Goal: Task Accomplishment & Management: Manage account settings

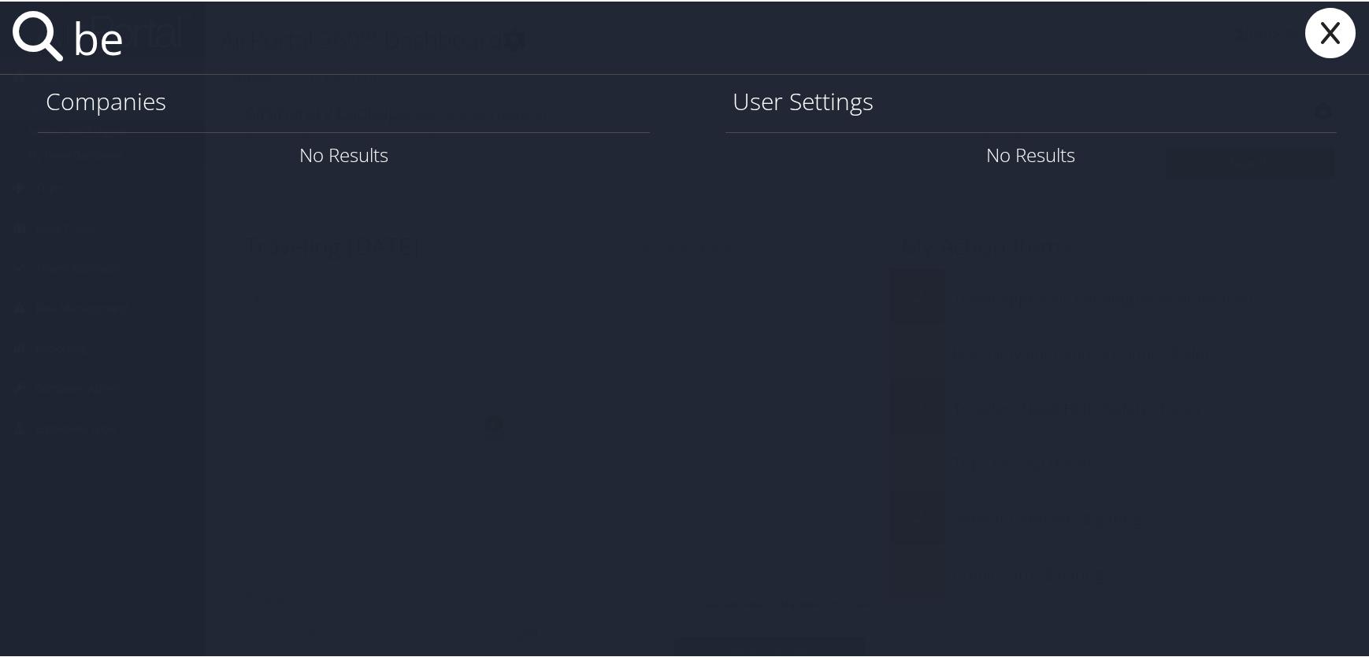
type input "b"
type input "d"
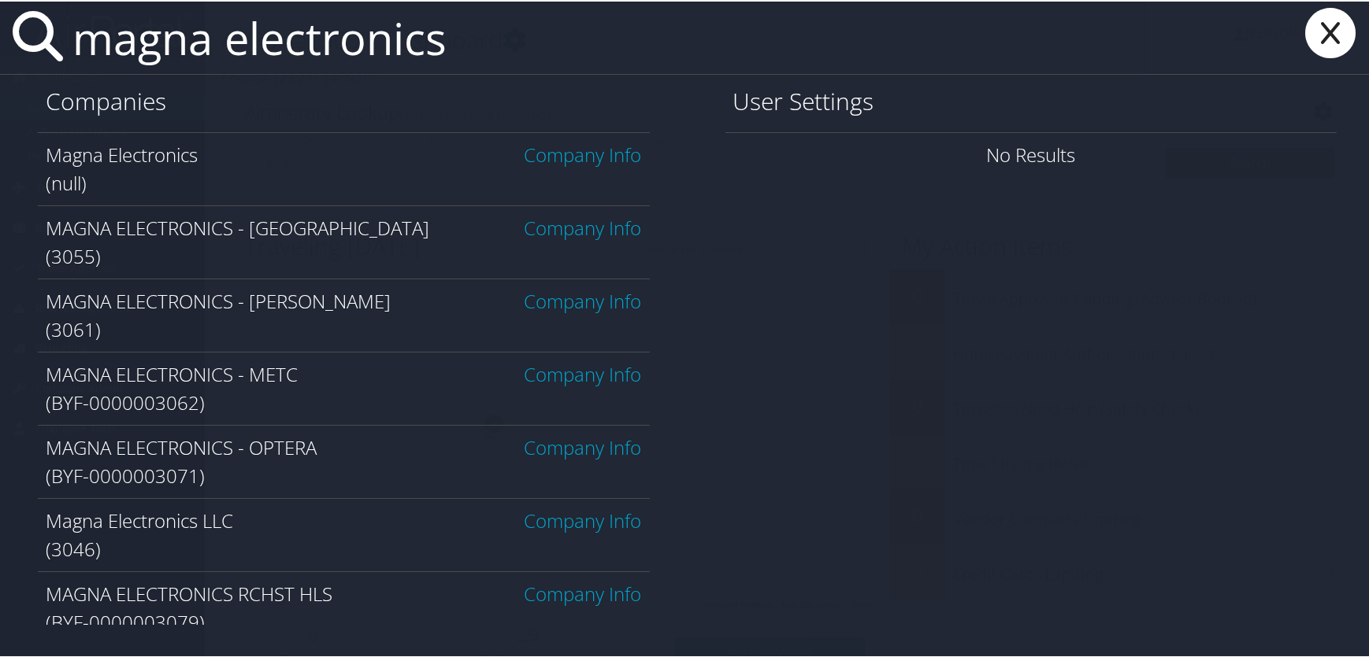
type input "magna electronics"
click at [580, 305] on link "Company Info" at bounding box center [582, 300] width 117 height 26
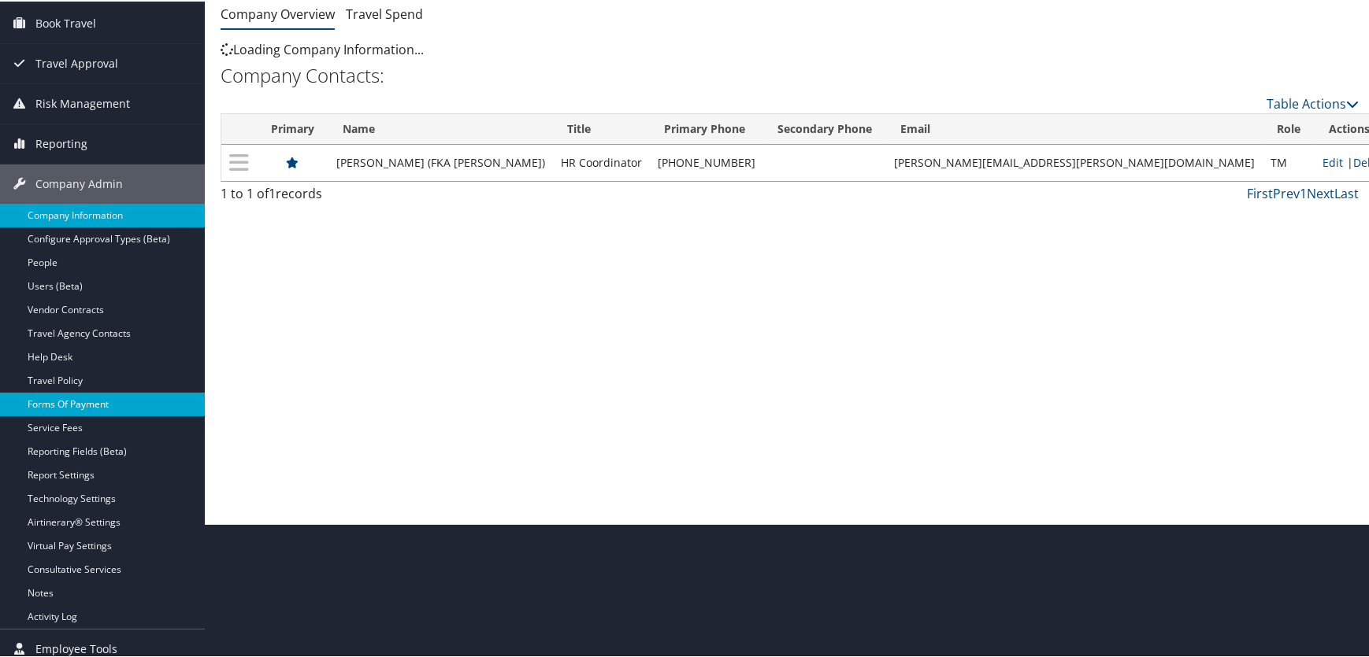
scroll to position [143, 0]
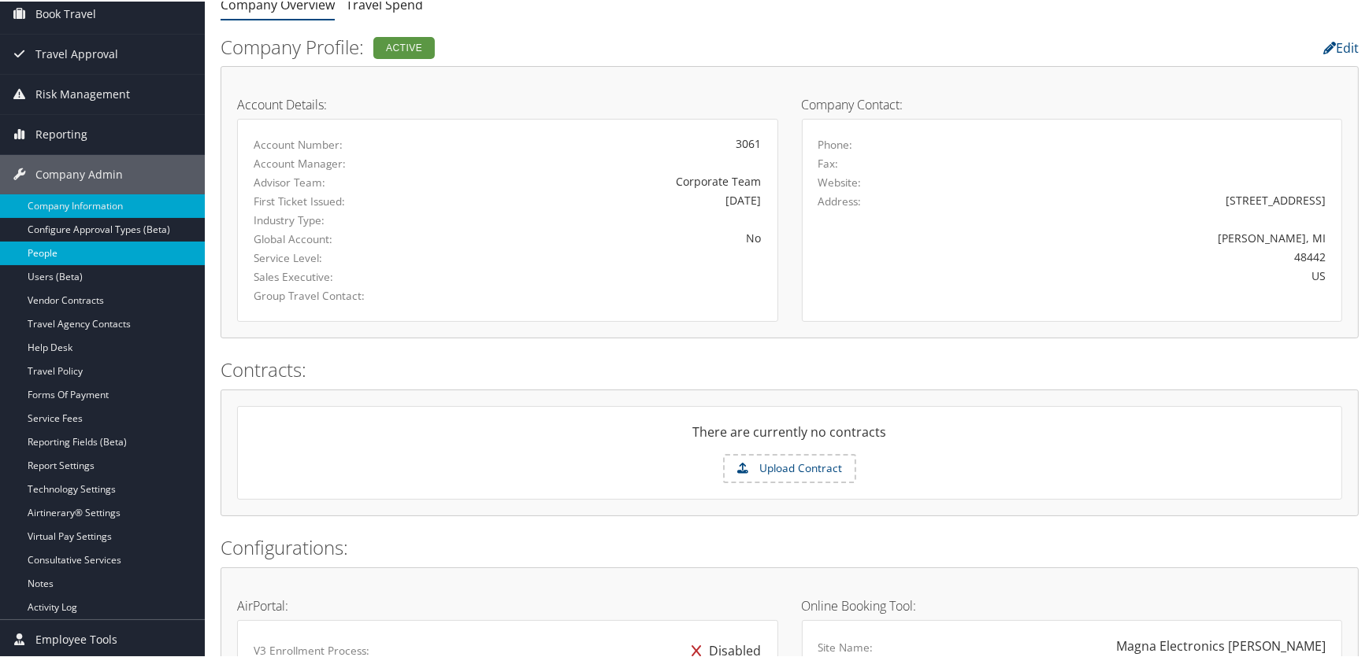
click at [53, 250] on link "People" at bounding box center [102, 252] width 205 height 24
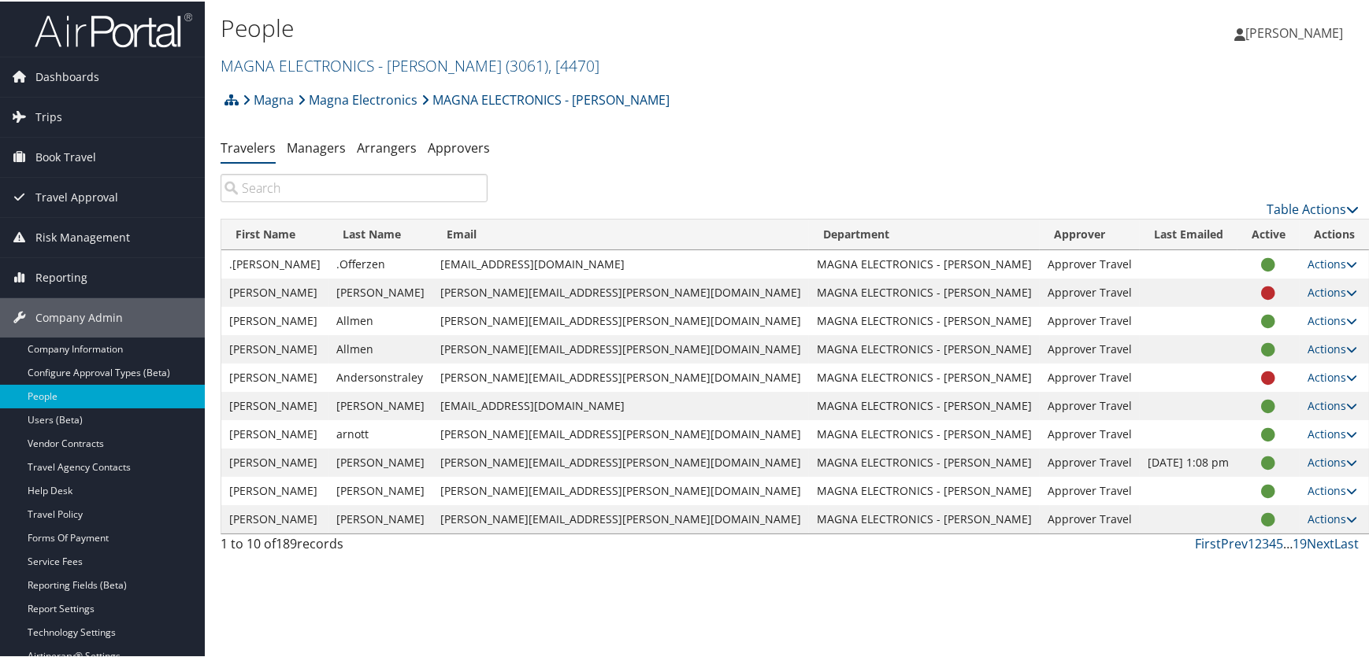
click at [1319, 196] on div "Table Actions" at bounding box center [934, 194] width 871 height 45
click at [1316, 205] on link "Table Actions" at bounding box center [1312, 207] width 92 height 17
click at [1179, 235] on link "Add New User" at bounding box center [1248, 232] width 207 height 27
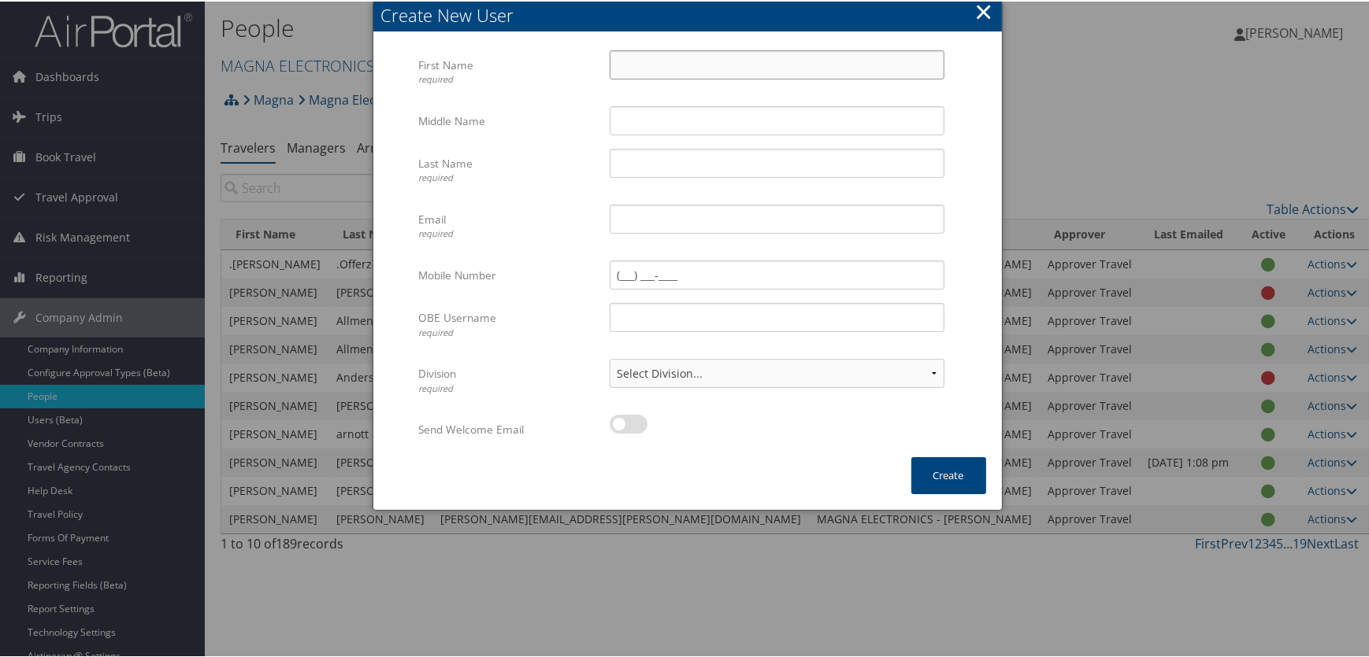
click at [672, 61] on input "First Name required" at bounding box center [776, 63] width 335 height 29
type input "Daniel"
type input "B"
type input "Amell"
type input "ben.amell@magna.com"
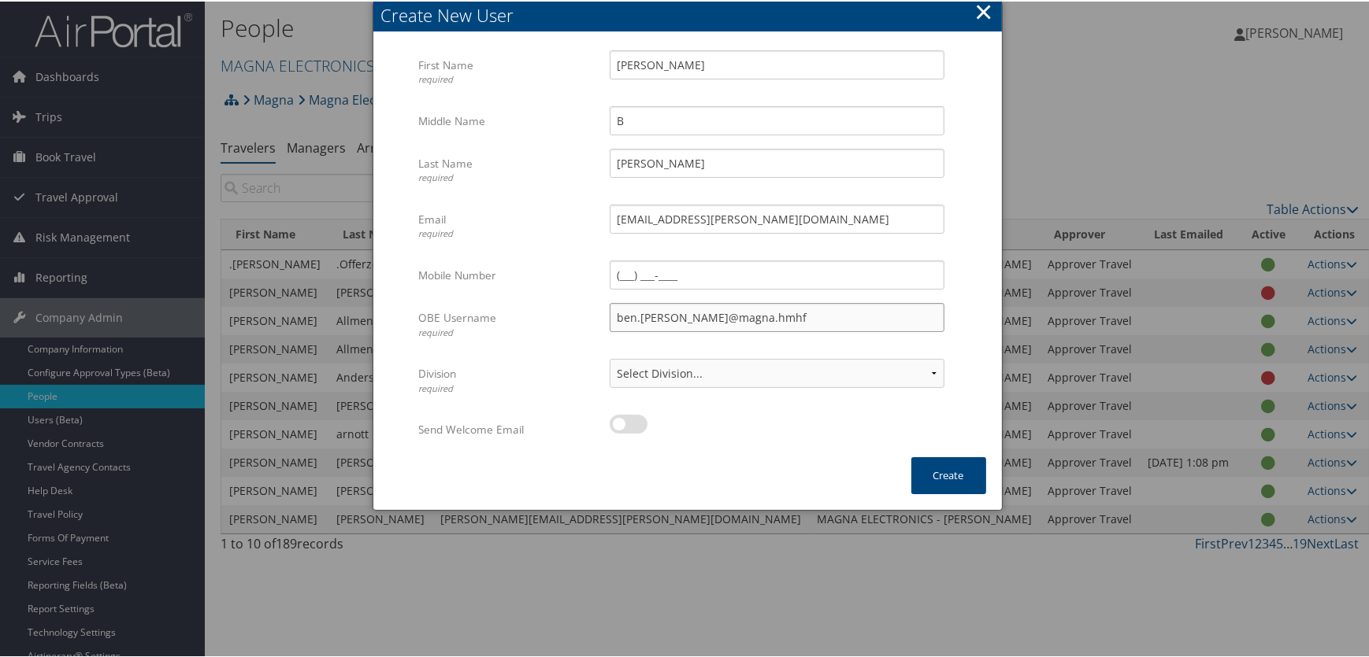
type input "ben.amell@magna.hmhf"
click at [914, 369] on select "Select Division... Division: MAGNA ELECTRONICS - HOLLY Division: Default Travel…" at bounding box center [776, 371] width 335 height 29
select select "43728"
click at [609, 357] on select "Select Division... Division: MAGNA ELECTRONICS - HOLLY Division: Default Travel…" at bounding box center [776, 371] width 335 height 29
click at [935, 470] on button "Create" at bounding box center [948, 474] width 75 height 37
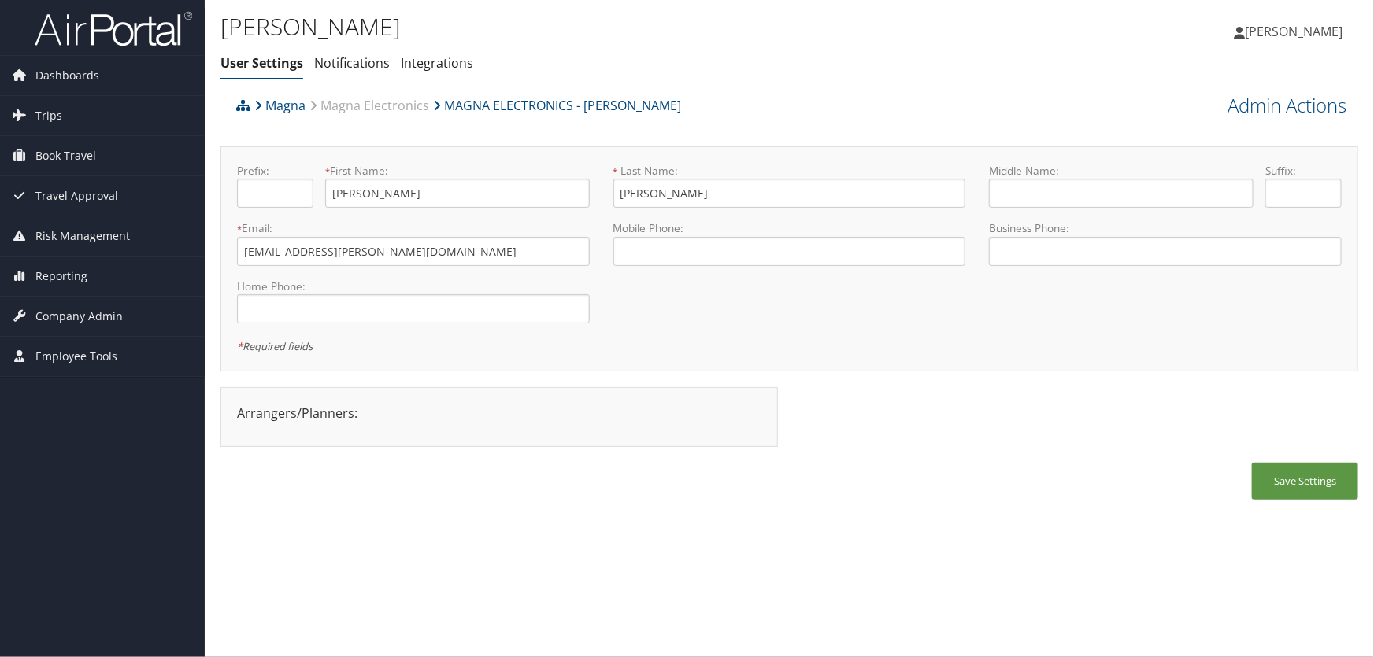
click at [713, 91] on div "Magna Magna Electronics MAGNA ELECTRONICS - HOLLY" at bounding box center [647, 111] width 830 height 43
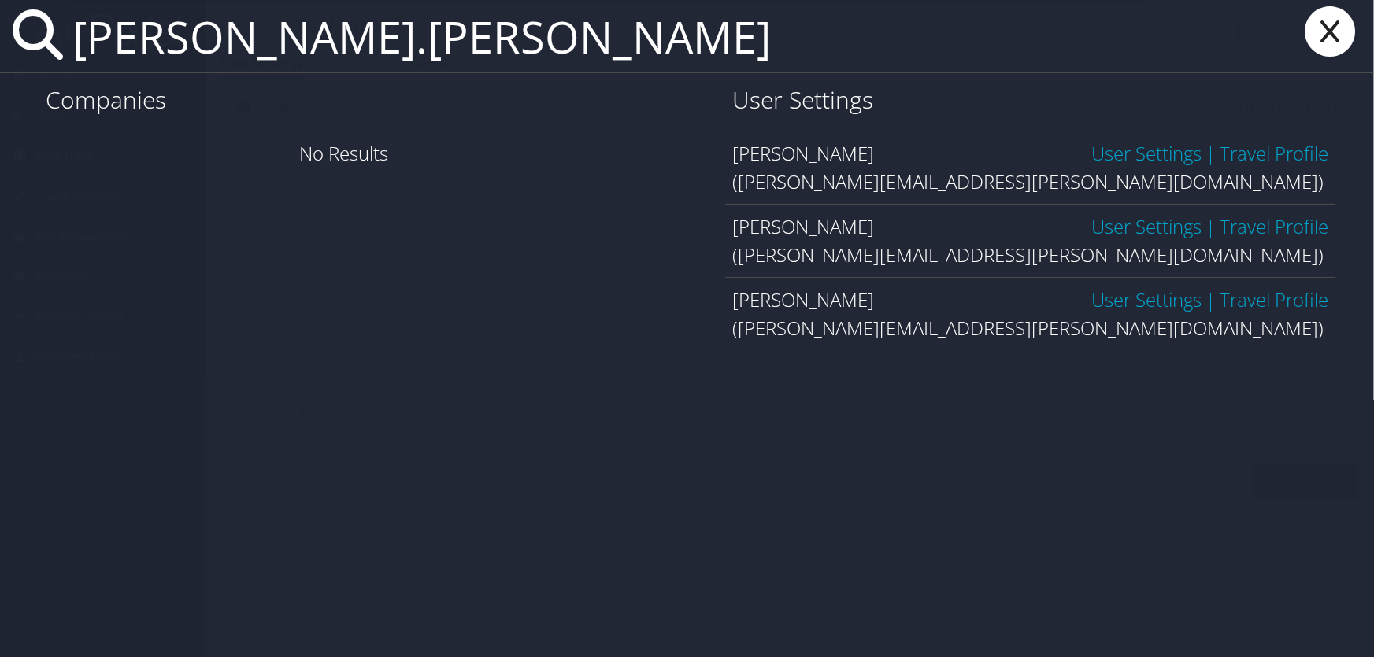
type input "william.simpson"
click at [1095, 228] on link "User Settings" at bounding box center [1146, 226] width 110 height 26
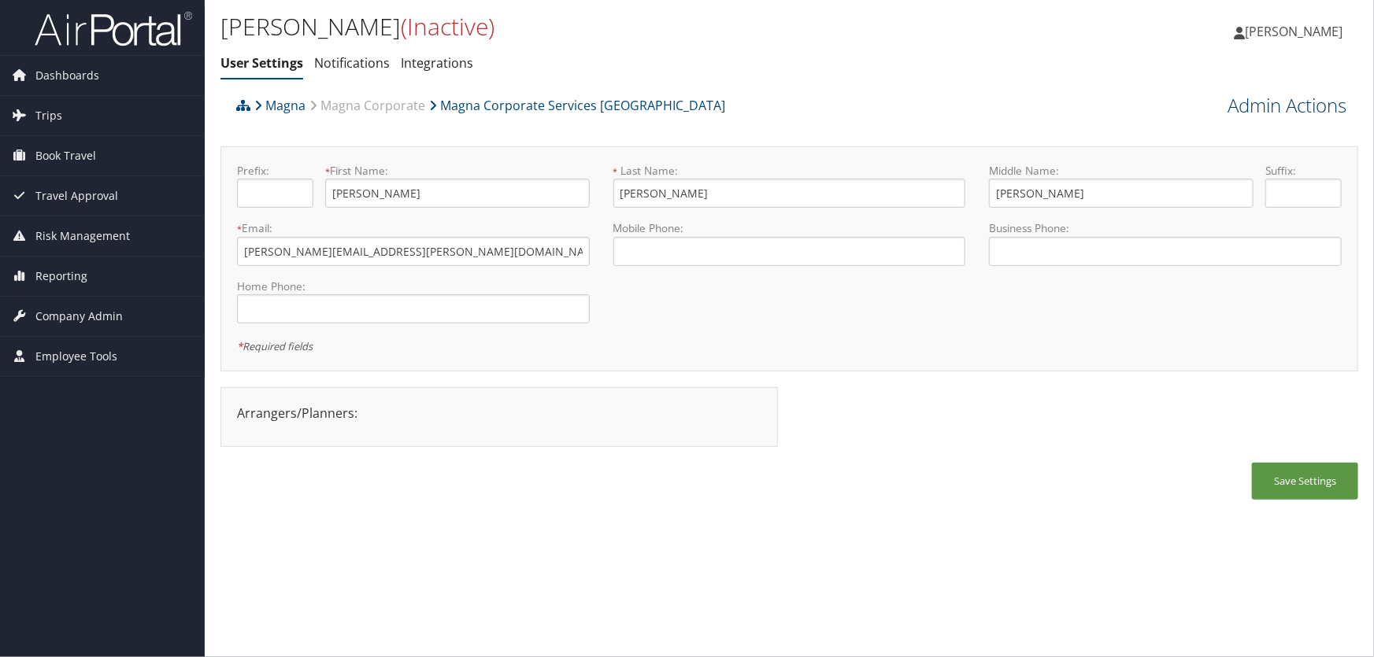
click at [1248, 108] on link "Admin Actions" at bounding box center [1287, 105] width 119 height 27
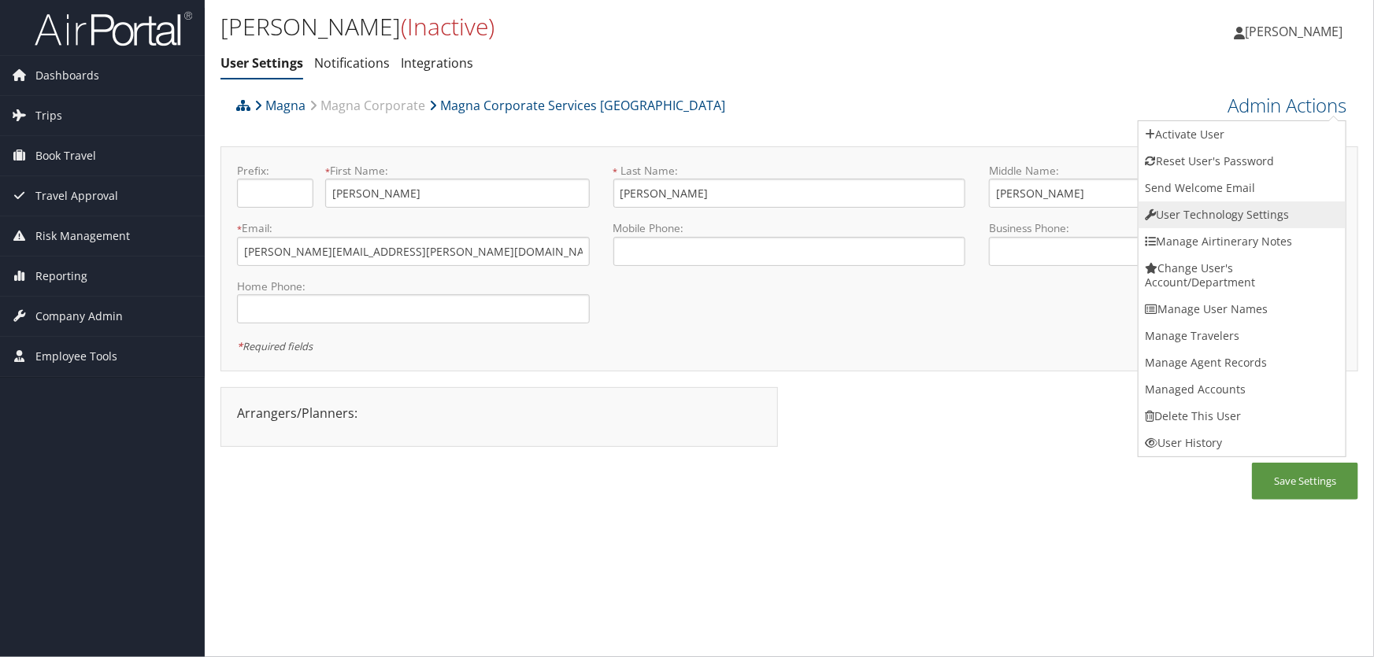
click at [1187, 213] on link "User Technology Settings" at bounding box center [1242, 215] width 207 height 27
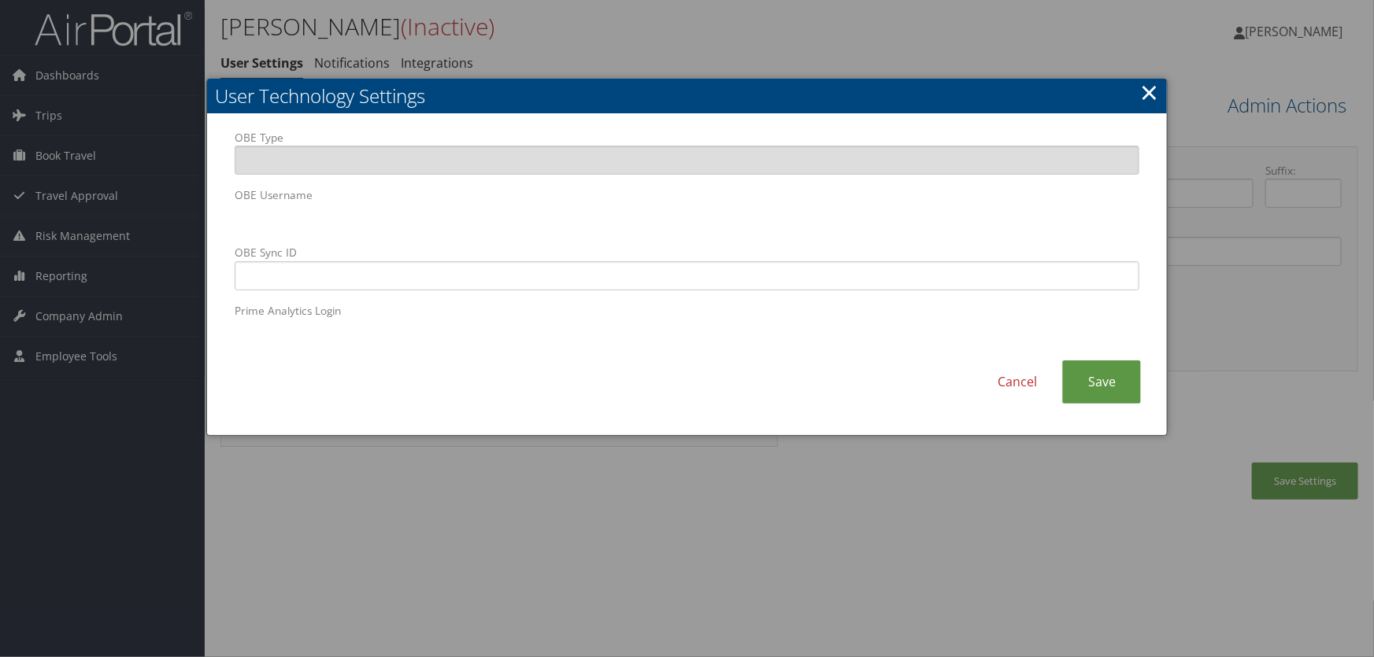
click at [126, 210] on body "Menu Dashboards ► AirPortal 360™ (Manager) AirPortal 360™ (Agent) My Travel Das…" at bounding box center [687, 328] width 1374 height 657
click at [527, 280] on input "OBE Sync ID" at bounding box center [688, 275] width 906 height 29
paste input "[PERSON_NAME].[PERSON_NAME]@magna.hmhf"
type input "[PERSON_NAME].[PERSON_NAME]@magna.hmhf"
click at [1092, 387] on link "Save" at bounding box center [1101, 382] width 79 height 43
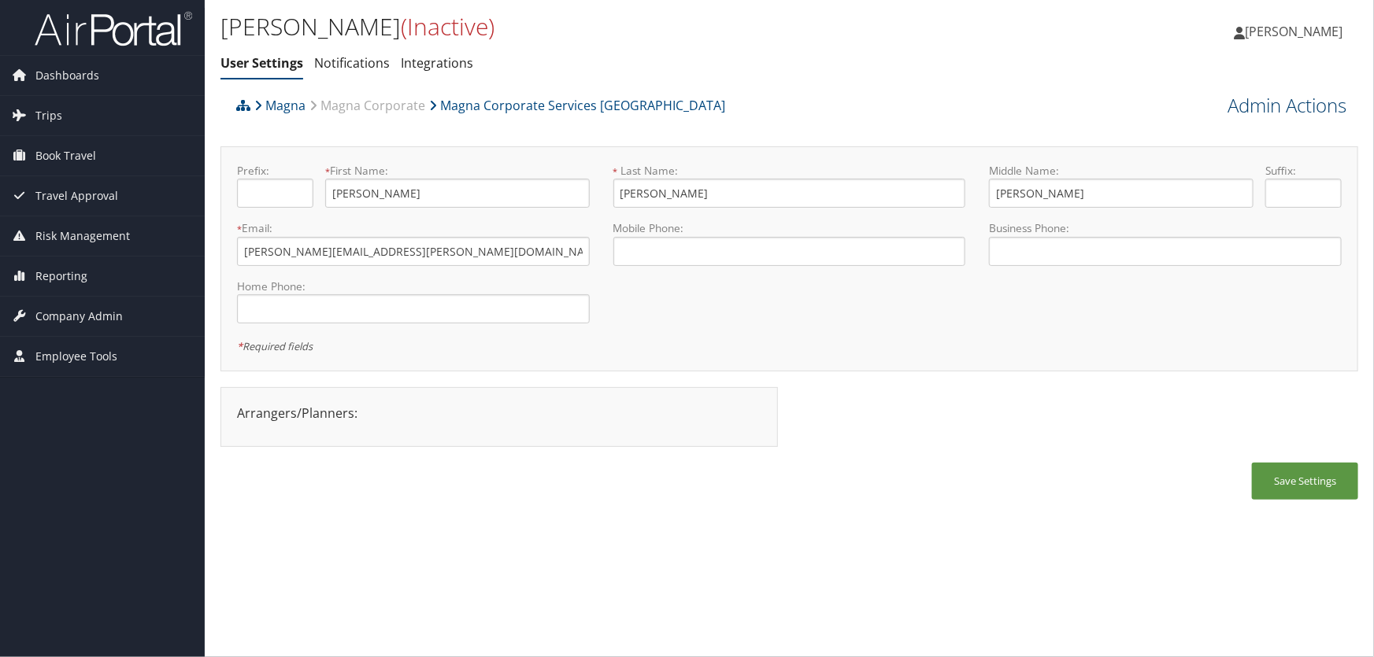
click at [1261, 112] on link "Admin Actions" at bounding box center [1287, 105] width 119 height 27
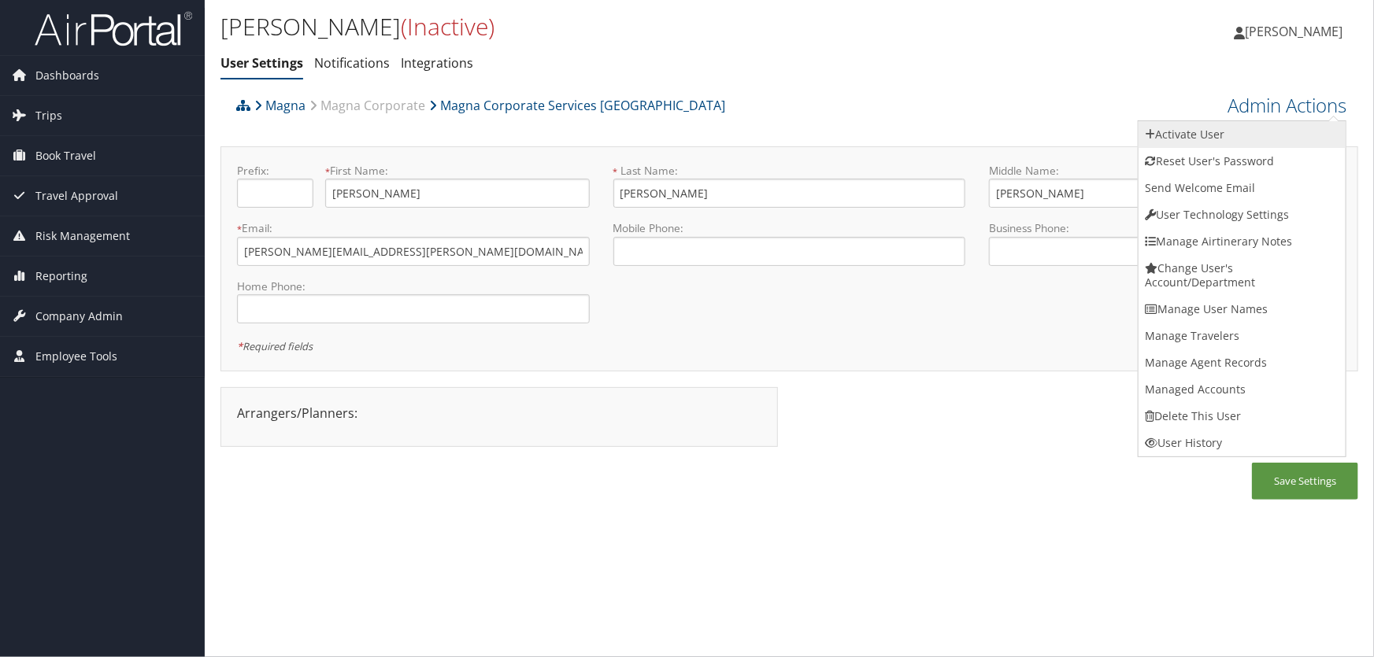
click at [1206, 139] on link "Activate User" at bounding box center [1242, 134] width 207 height 27
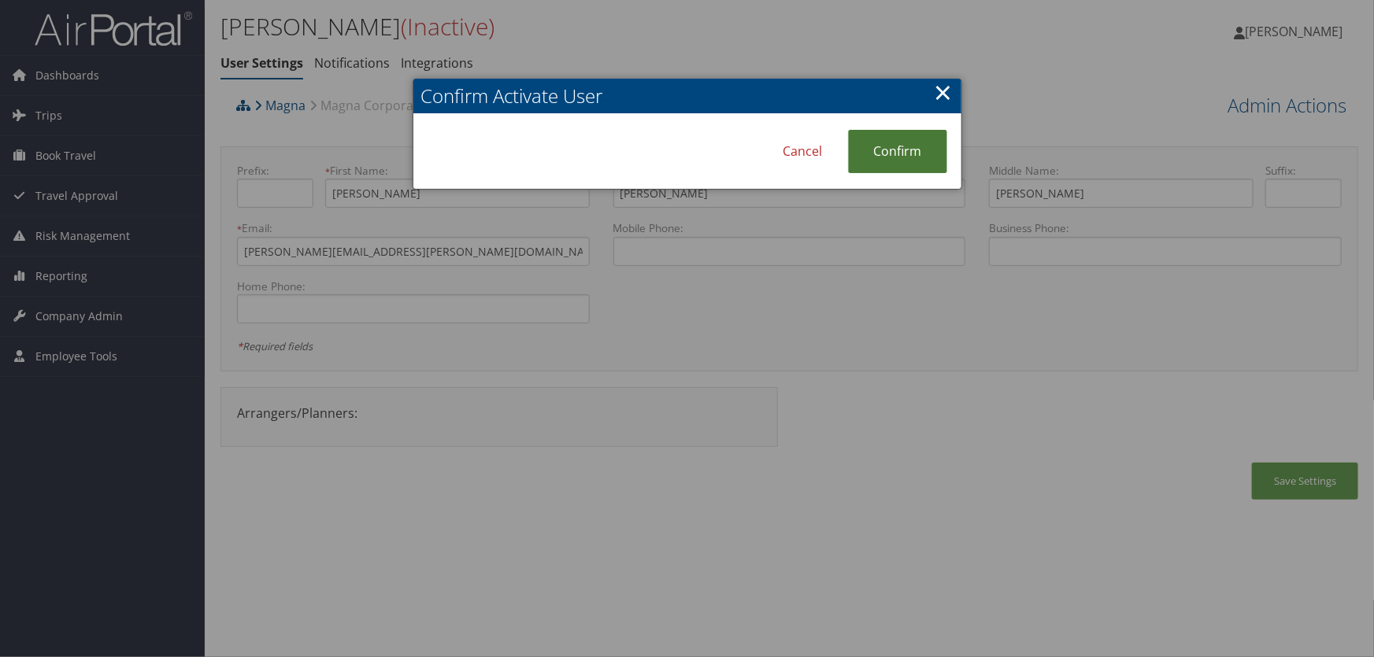
click at [892, 153] on link "Confirm" at bounding box center [897, 151] width 99 height 43
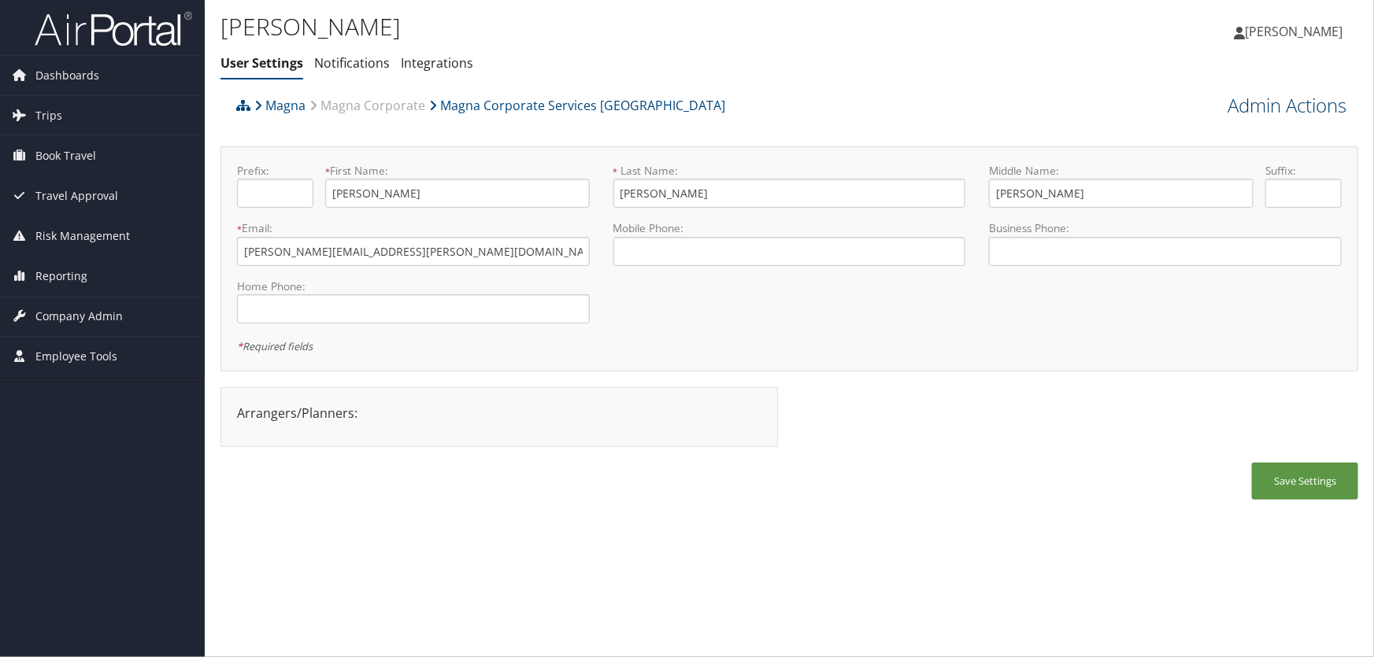
click at [1272, 114] on link "Admin Actions" at bounding box center [1287, 105] width 119 height 27
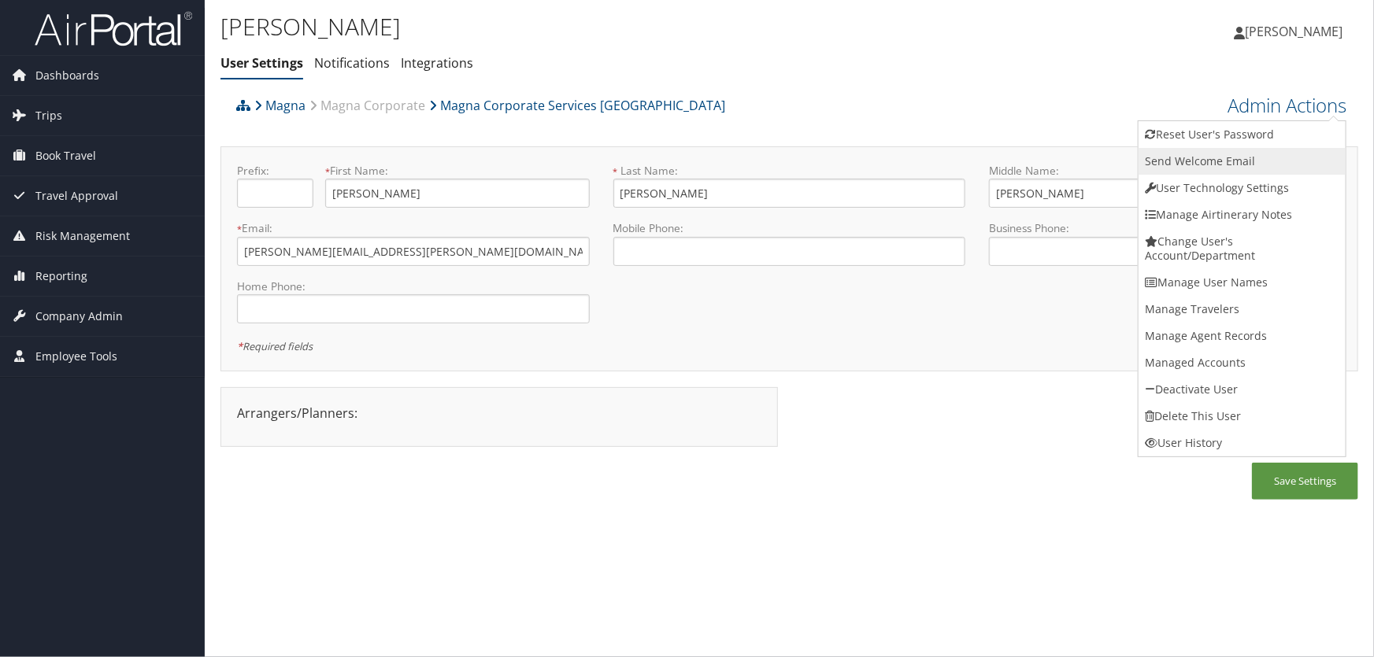
click at [1230, 159] on link "Send Welcome Email" at bounding box center [1242, 161] width 207 height 27
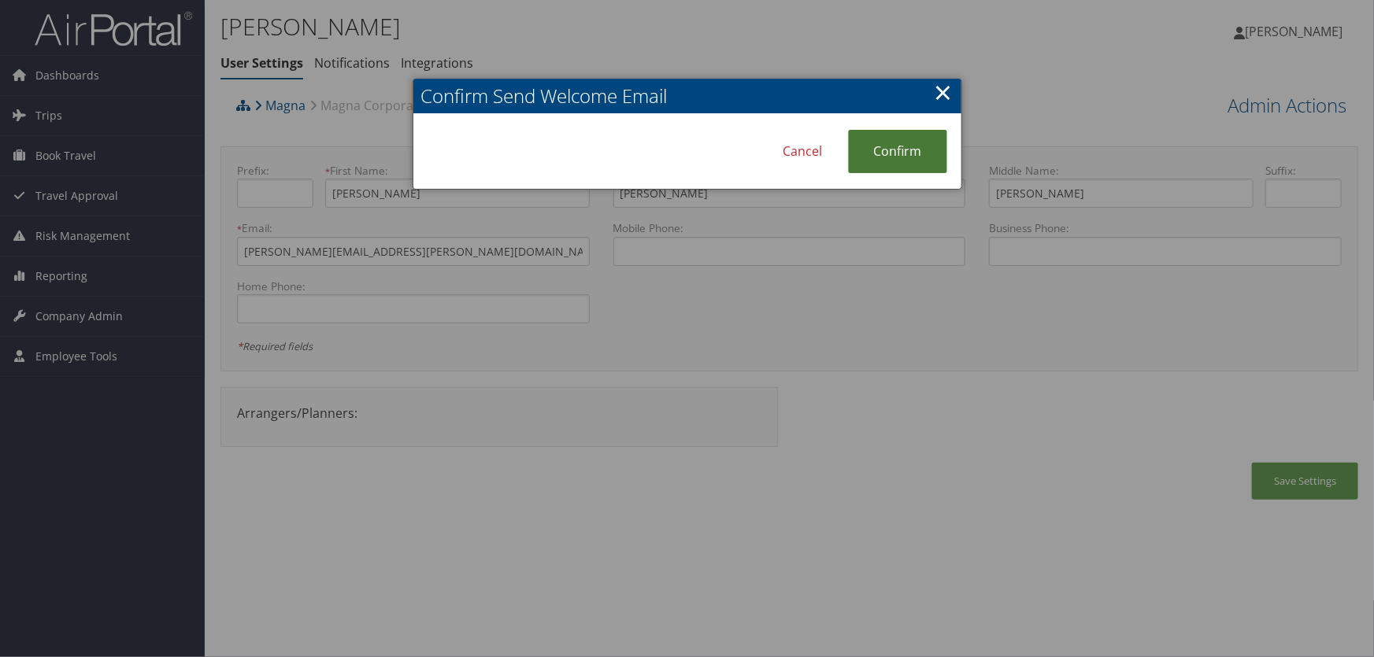
click at [906, 153] on link "Confirm" at bounding box center [897, 151] width 99 height 43
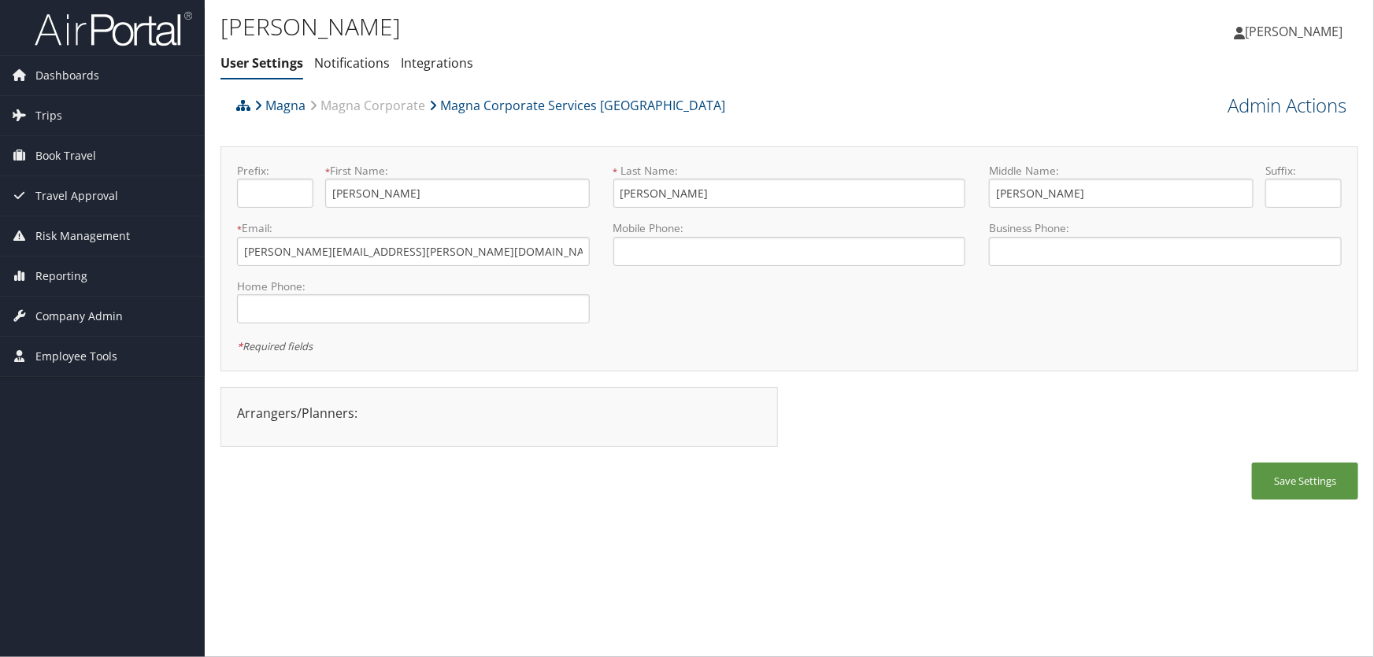
click at [1257, 105] on link "Admin Actions" at bounding box center [1287, 105] width 119 height 27
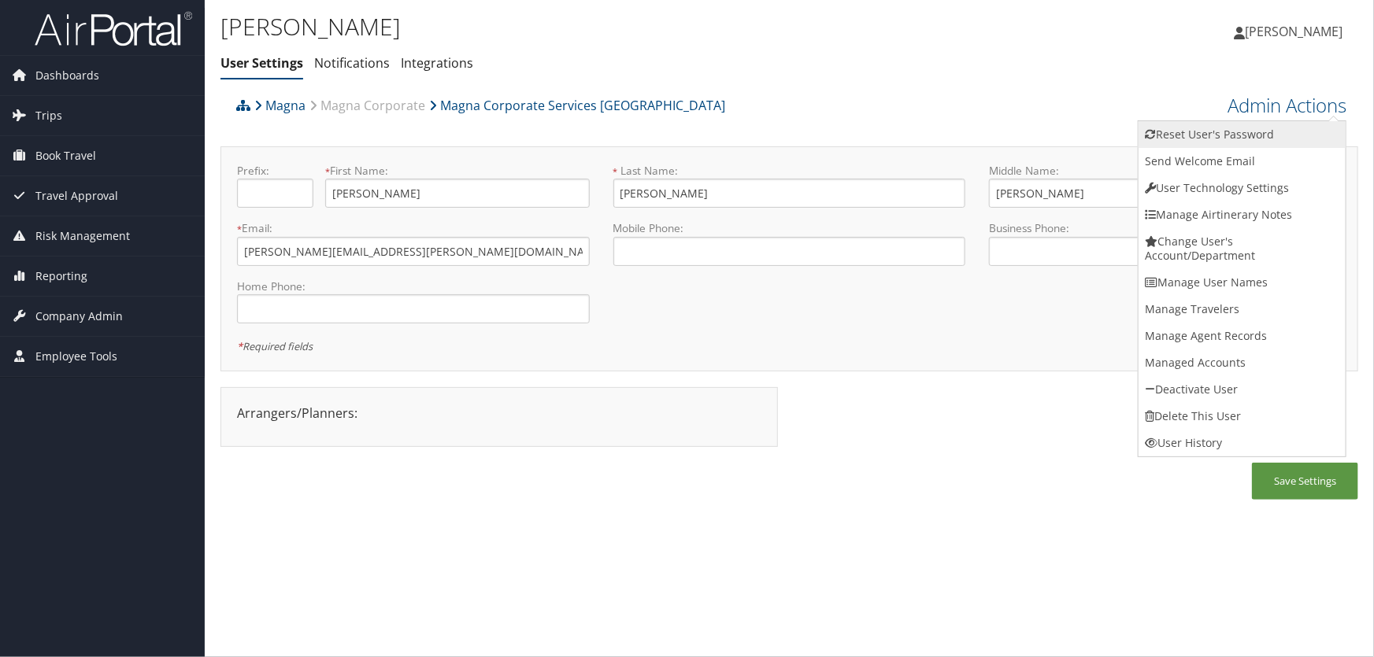
click at [1214, 135] on link "Reset User's Password" at bounding box center [1242, 134] width 207 height 27
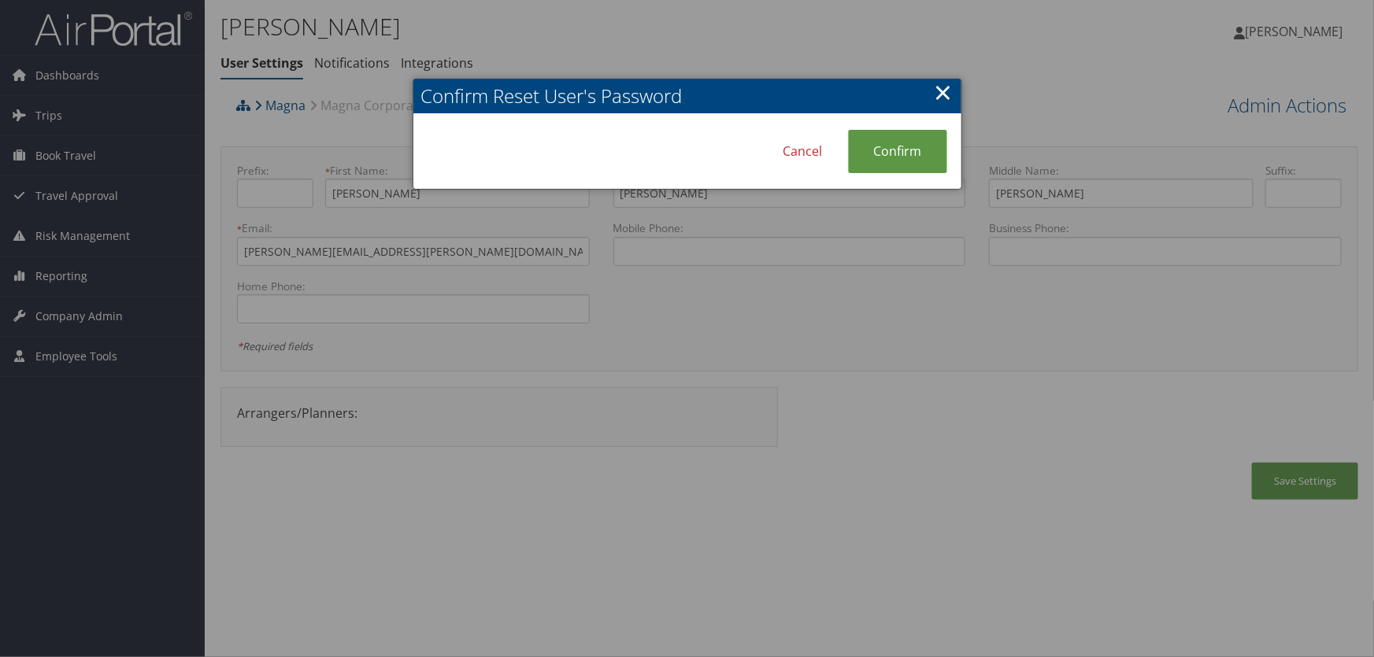
drag, startPoint x: 887, startPoint y: 144, endPoint x: 661, endPoint y: 36, distance: 249.7
click at [886, 144] on link "Confirm" at bounding box center [897, 151] width 99 height 43
